Goal: Entertainment & Leisure: Consume media (video, audio)

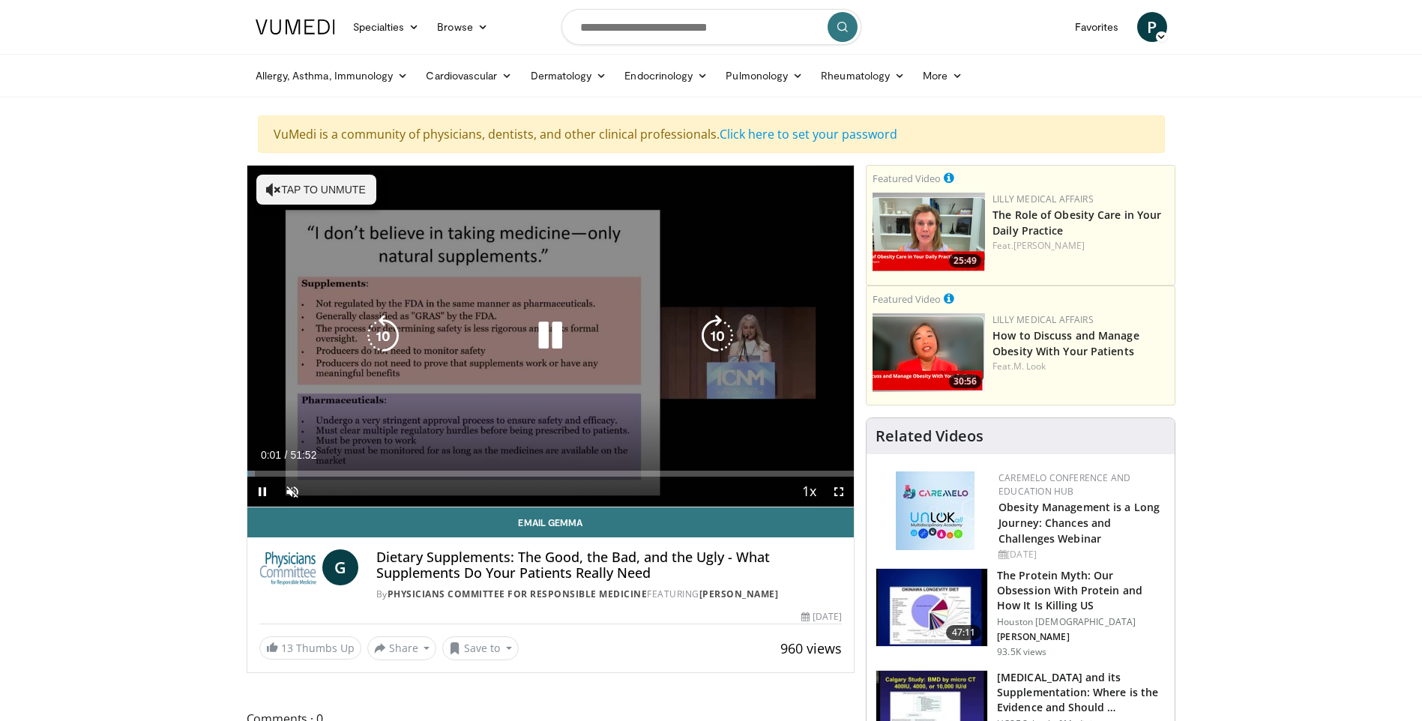
click at [733, 268] on div "10 seconds Tap to unmute" at bounding box center [550, 336] width 607 height 341
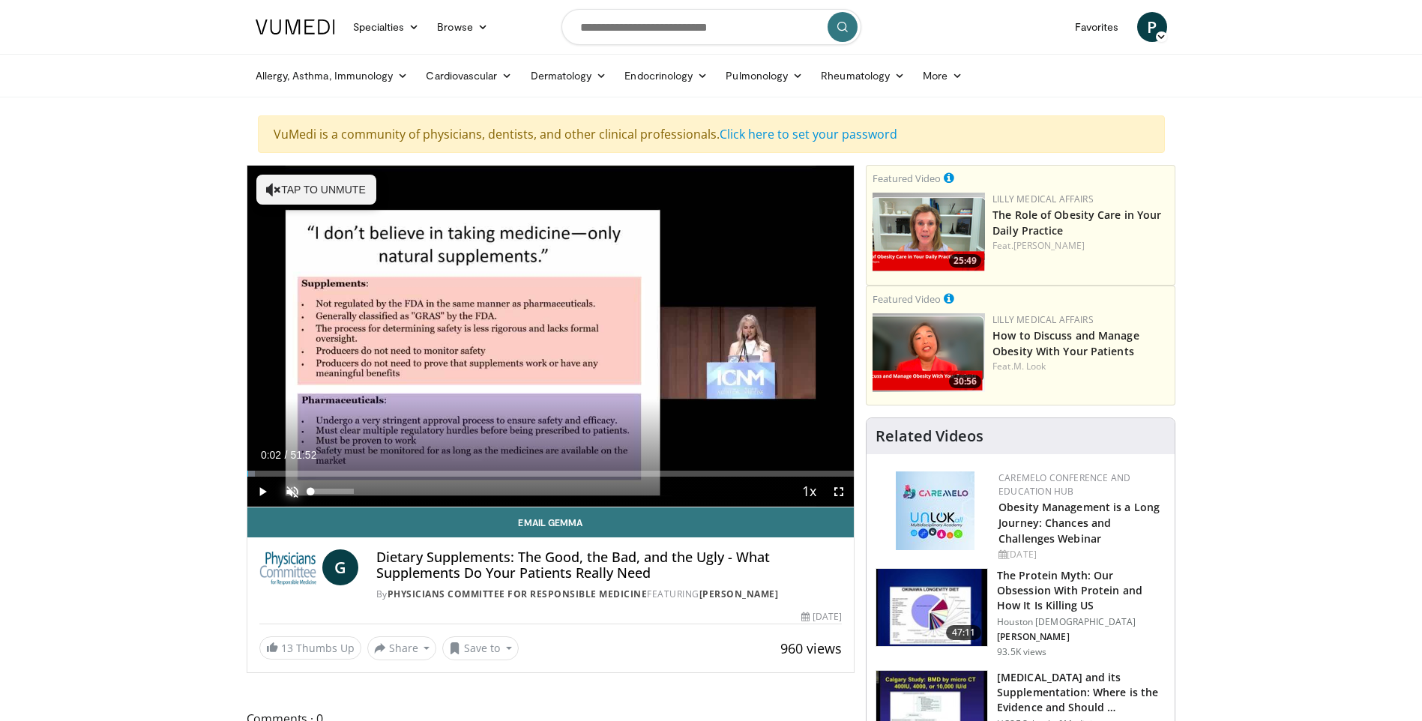
click at [296, 488] on span "Video Player" at bounding box center [292, 492] width 30 height 30
click at [265, 489] on span "Video Player" at bounding box center [262, 492] width 30 height 30
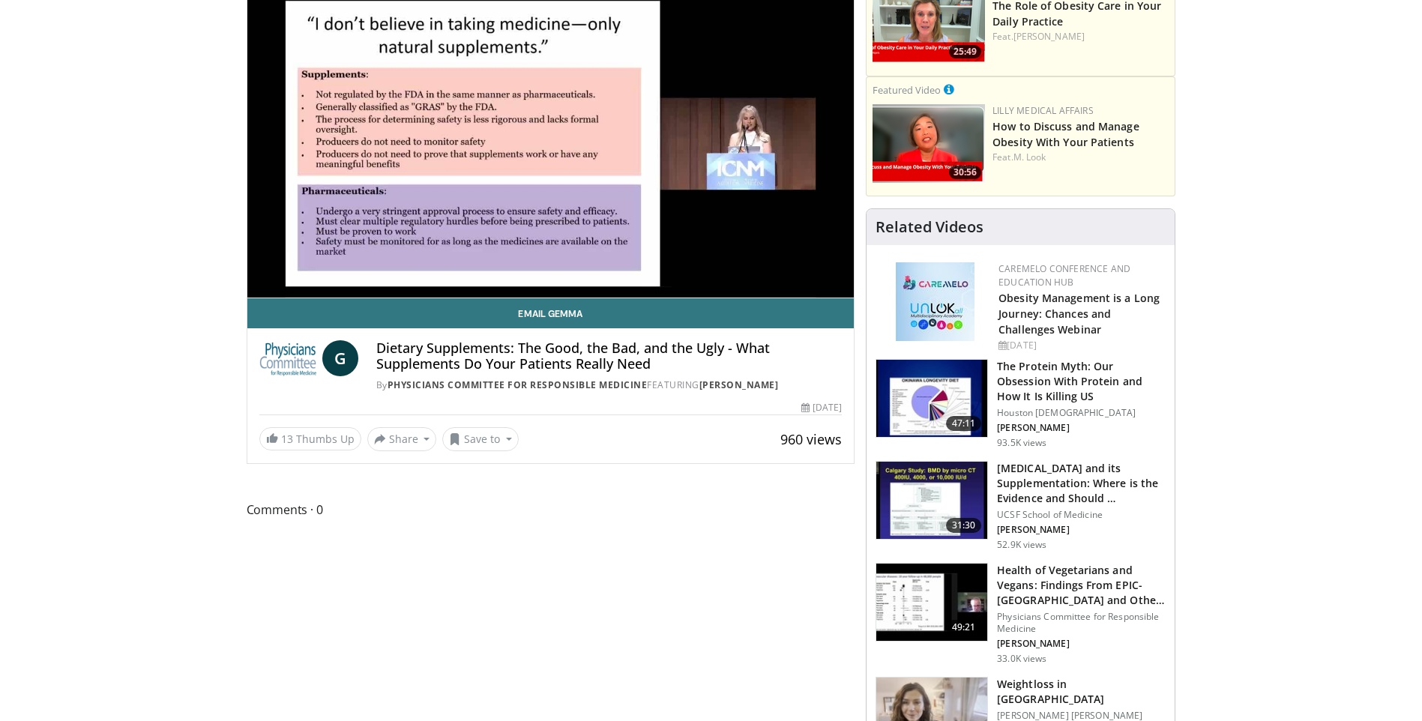
scroll to position [225, 0]
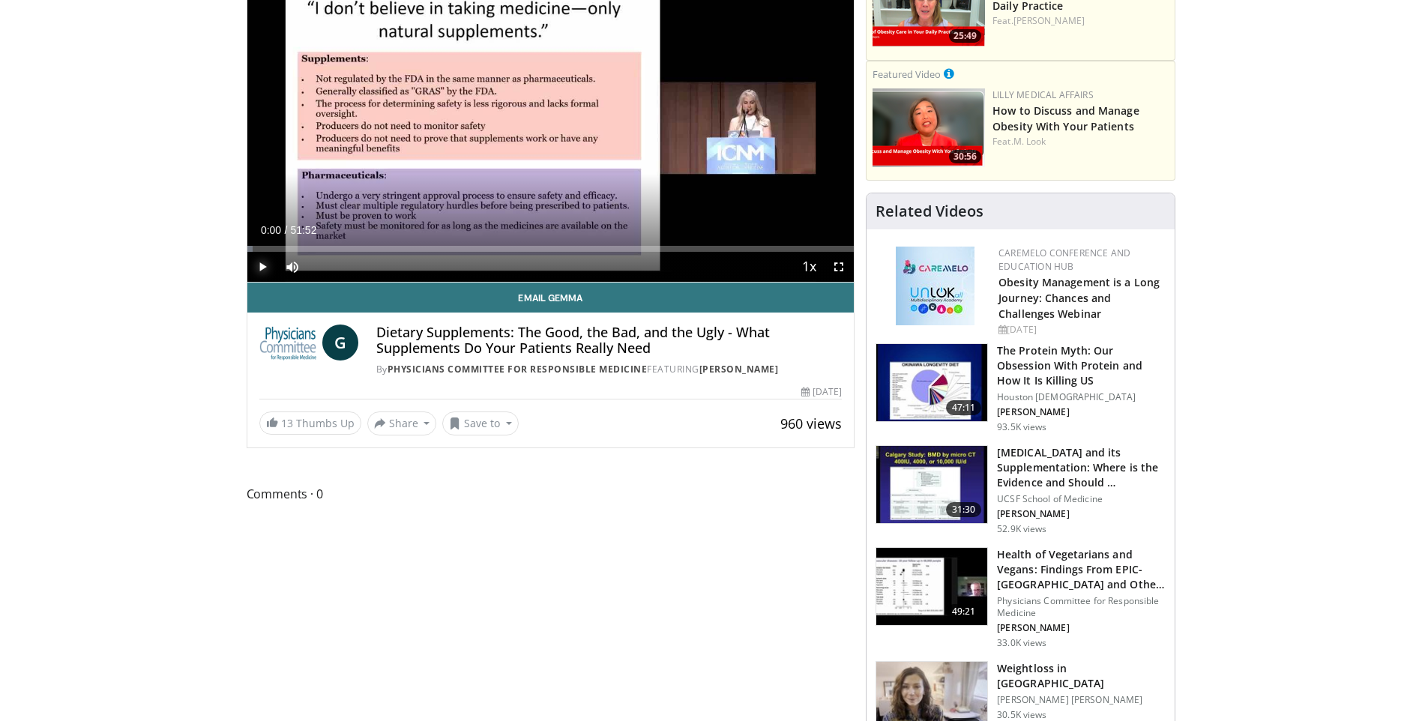
drag, startPoint x: 262, startPoint y: 247, endPoint x: 245, endPoint y: 247, distance: 16.5
click at [250, 250] on div "Progress Bar" at bounding box center [250, 249] width 1 height 6
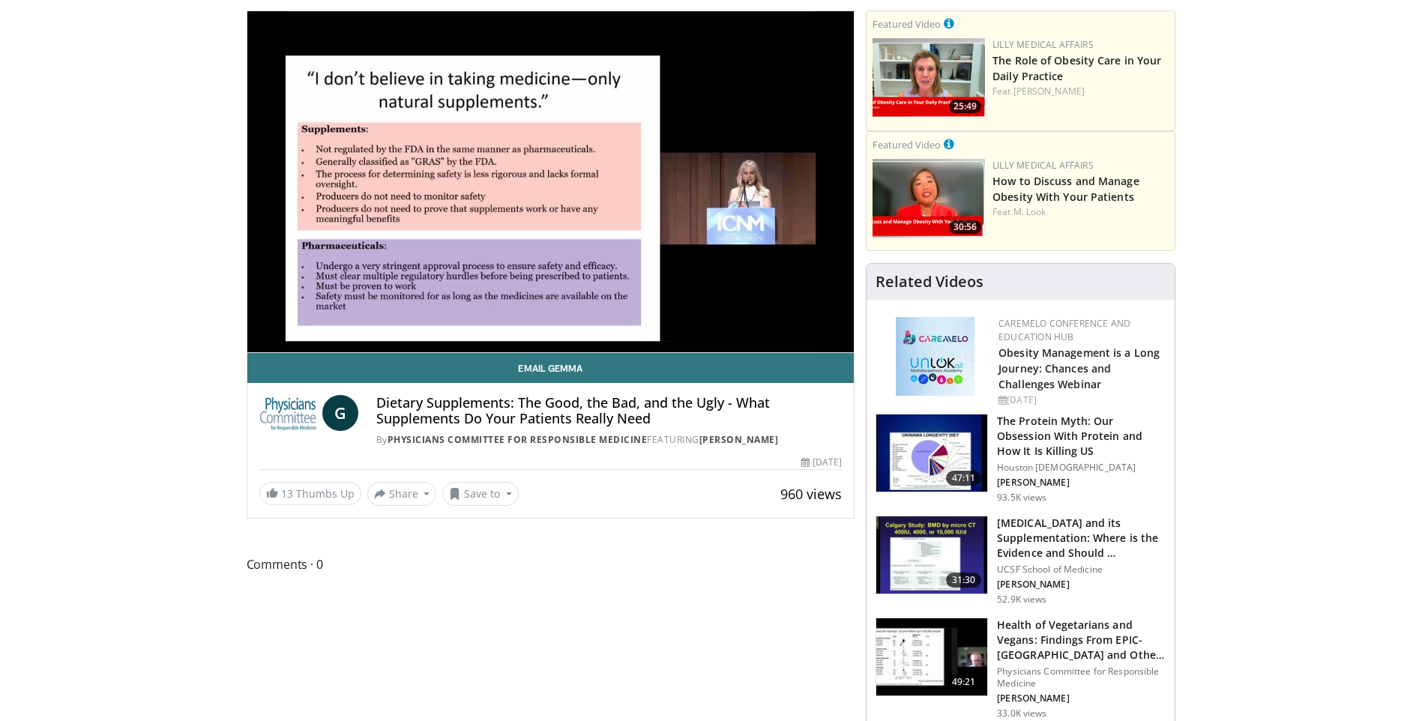
scroll to position [75, 0]
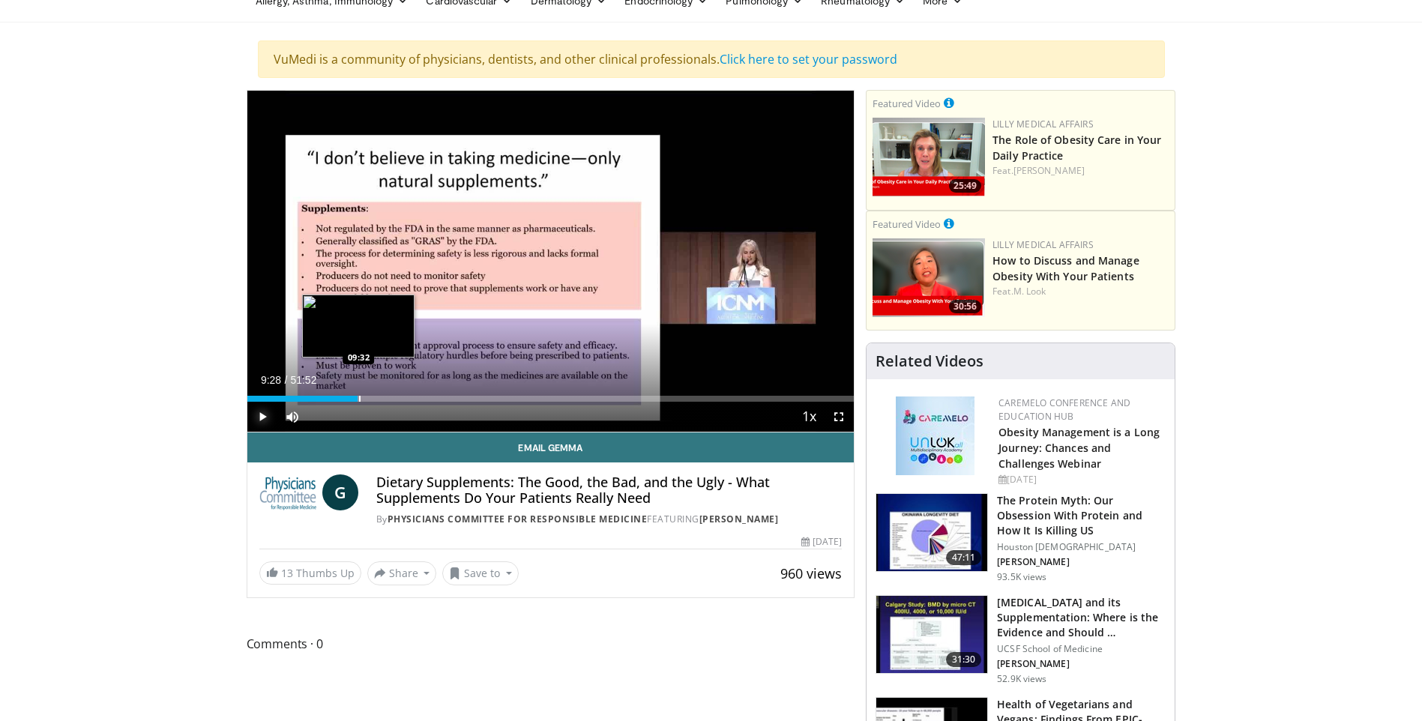
drag, startPoint x: 373, startPoint y: 393, endPoint x: 358, endPoint y: 394, distance: 15.8
click at [358, 394] on div "Loaded : 18.49% 09:28 09:32" at bounding box center [550, 395] width 607 height 14
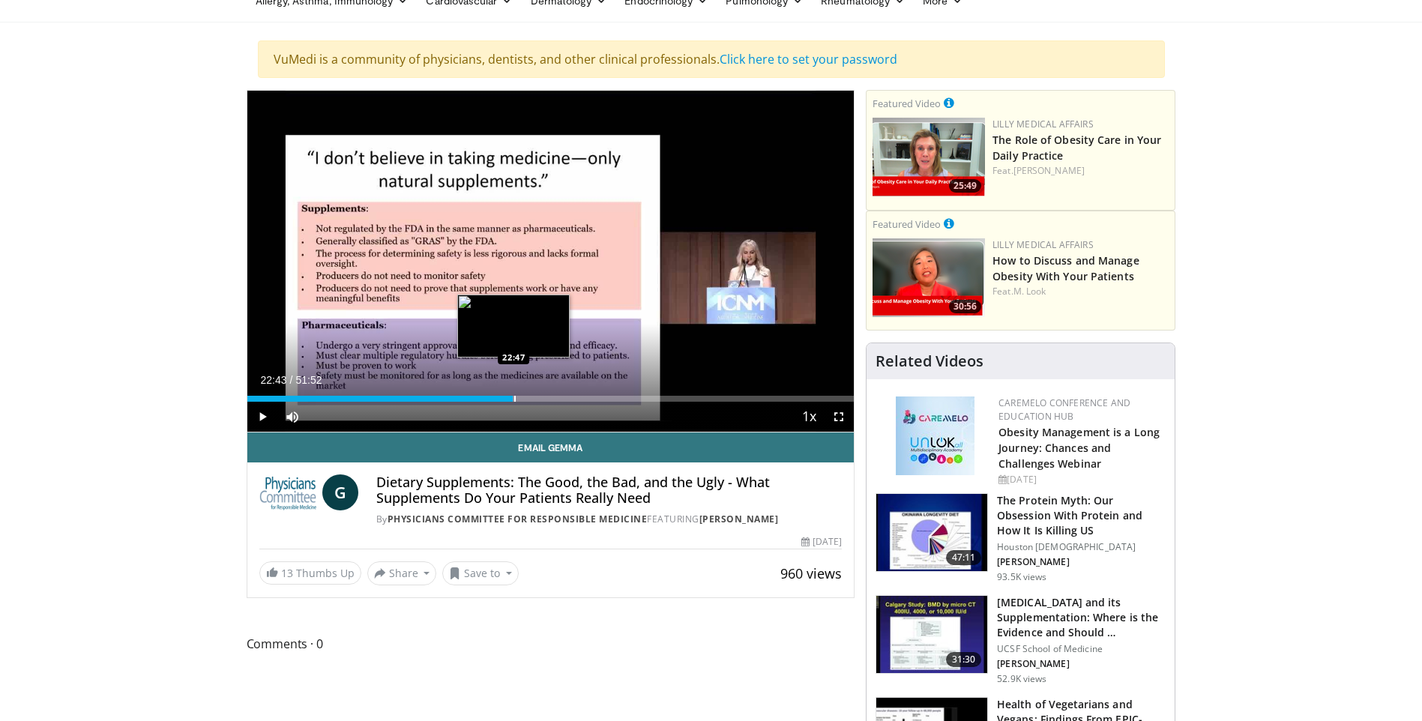
drag, startPoint x: 535, startPoint y: 397, endPoint x: 513, endPoint y: 395, distance: 22.6
click at [513, 396] on div "Loaded : 44.02% 22:43 22:47" at bounding box center [550, 399] width 607 height 6
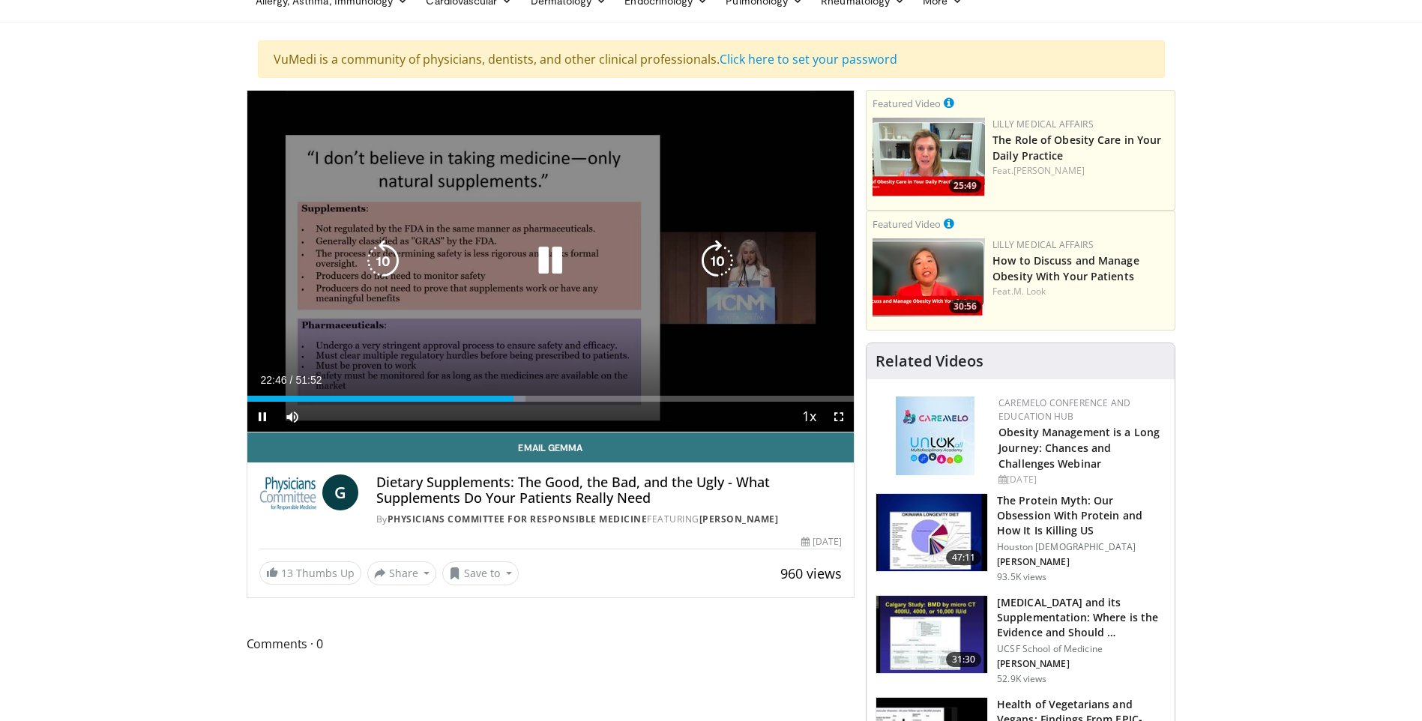
click at [747, 194] on div "10 seconds Tap to unmute" at bounding box center [550, 261] width 607 height 341
click at [548, 261] on icon "Video Player" at bounding box center [550, 261] width 42 height 42
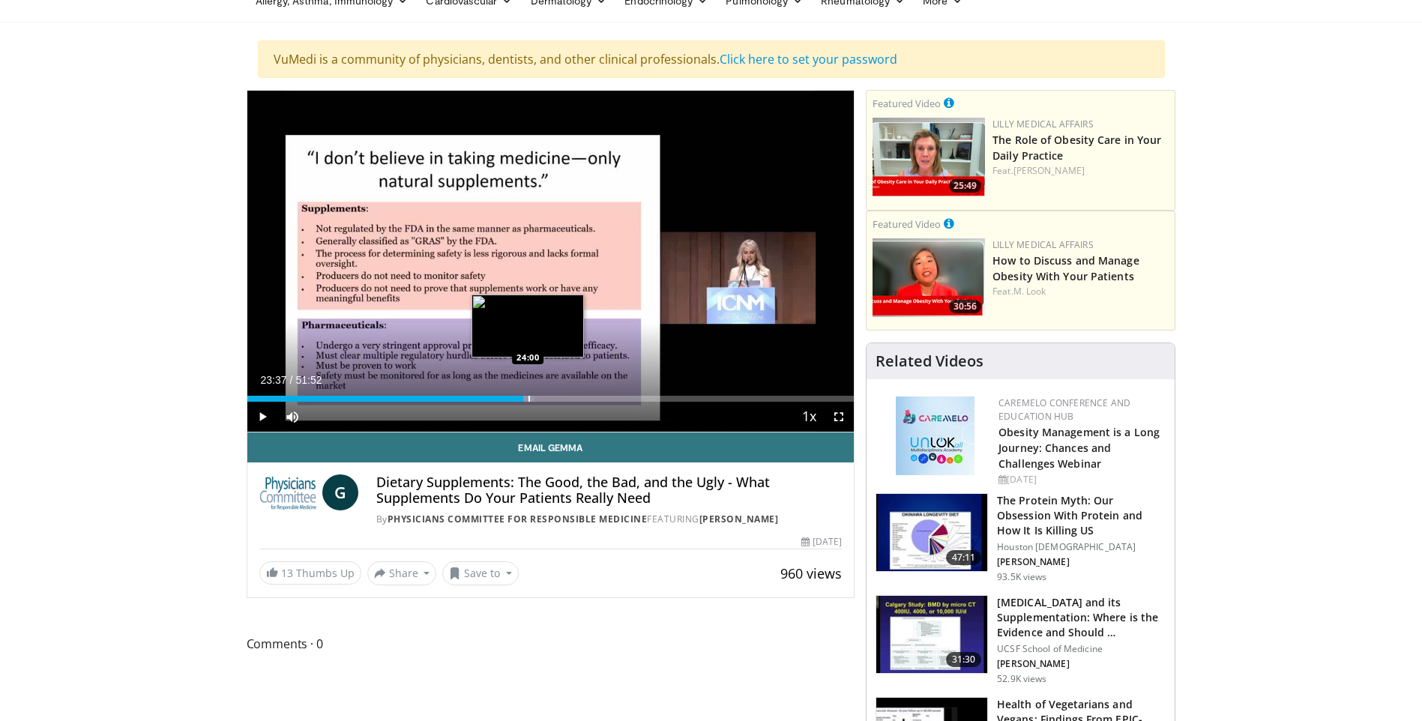
click at [523, 394] on div "Loaded : 47.38% 23:37 24:00" at bounding box center [550, 395] width 607 height 14
click at [522, 400] on div "Progress Bar" at bounding box center [522, 399] width 1 height 6
click at [521, 393] on div "Loaded : 47.50% 23:32 23:26" at bounding box center [550, 395] width 607 height 14
click at [526, 395] on div "Loaded : 47.88% 23:33 23:45" at bounding box center [550, 395] width 607 height 14
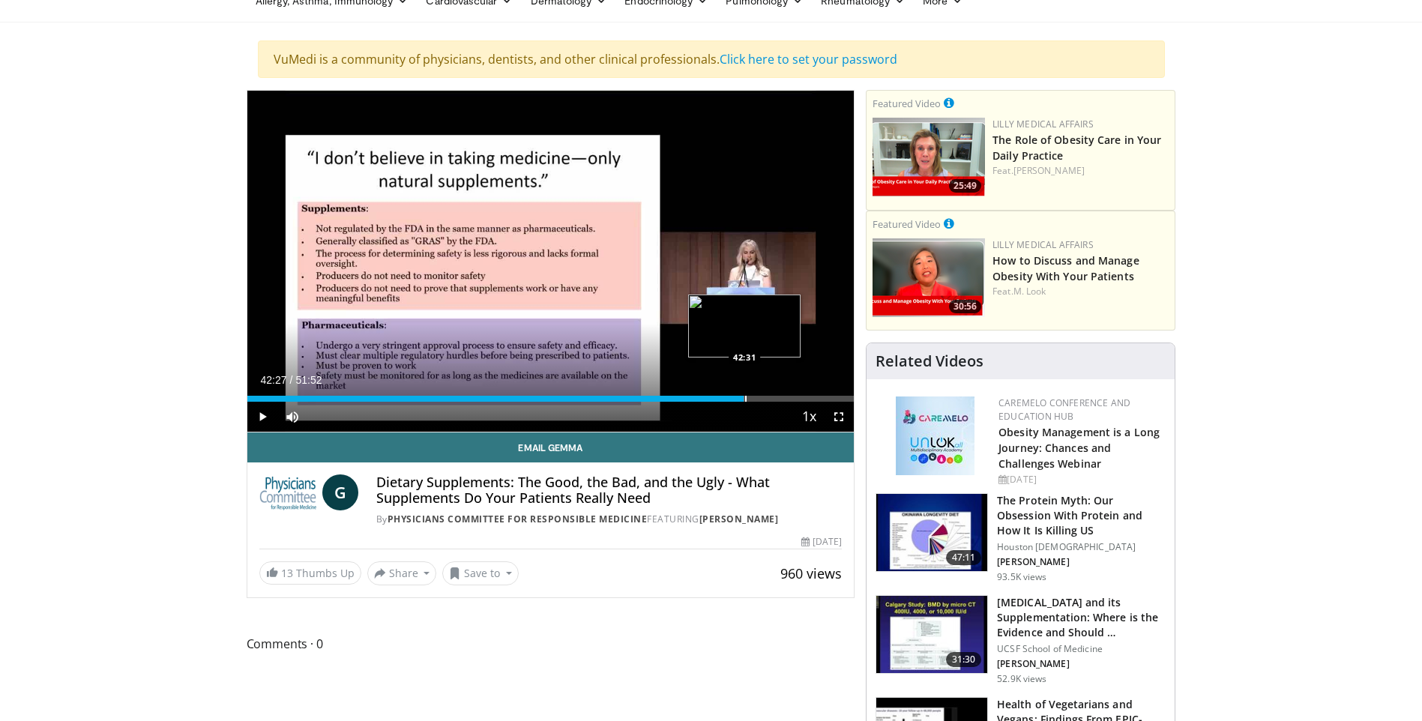
drag, startPoint x: 752, startPoint y: 397, endPoint x: 744, endPoint y: 396, distance: 8.4
click at [744, 396] on div "42:27" at bounding box center [495, 399] width 497 height 6
click at [750, 396] on div "Loaded : 85.43% 43:09 43:05" at bounding box center [550, 399] width 607 height 6
